Goal: Entertainment & Leisure: Browse casually

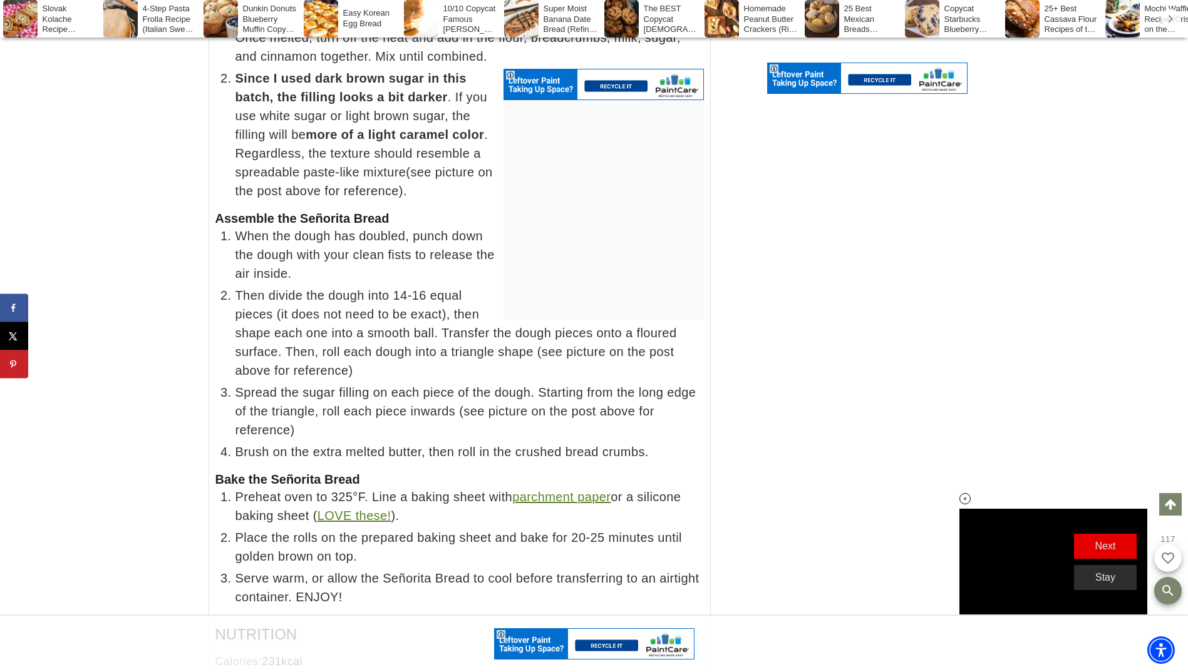
scroll to position [10750, 0]
